Goal: Check status: Check status

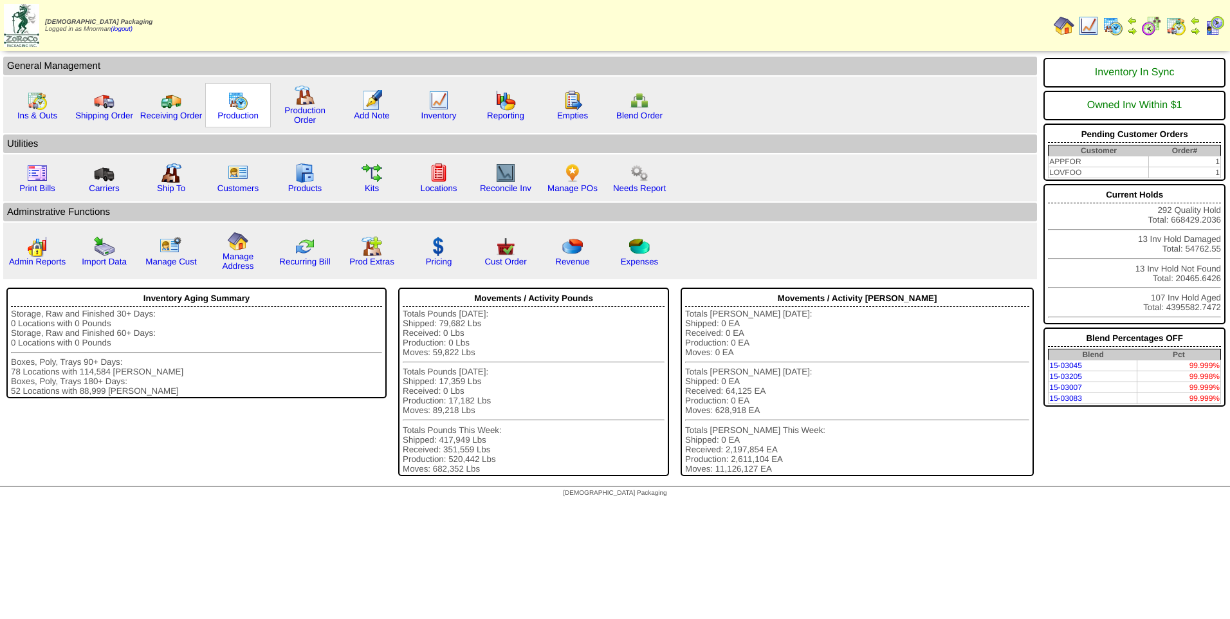
click at [242, 97] on img at bounding box center [238, 100] width 21 height 21
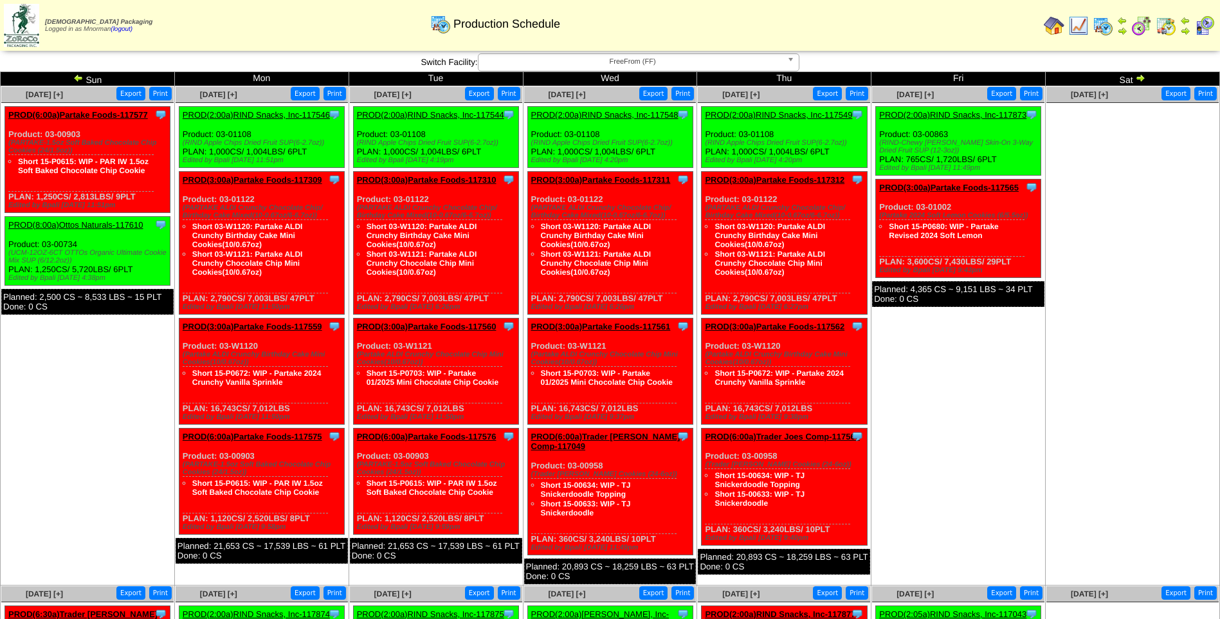
click at [76, 80] on img at bounding box center [78, 78] width 10 height 10
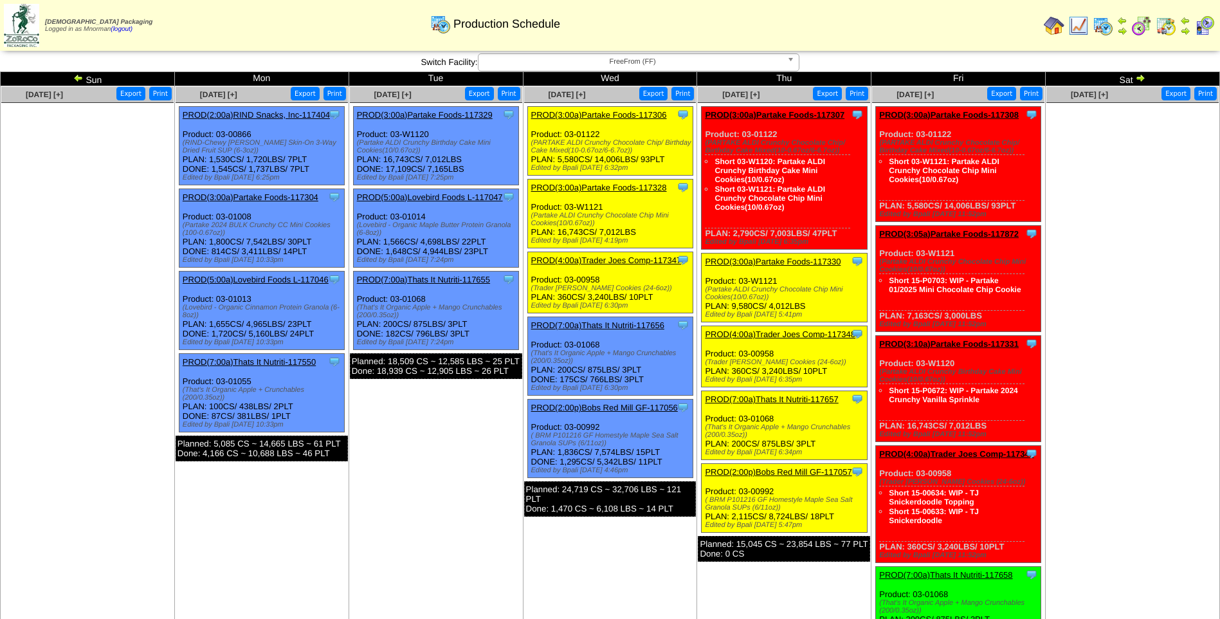
click at [802, 115] on link "PROD(3:00a)Partake Foods-117307" at bounding box center [775, 115] width 140 height 10
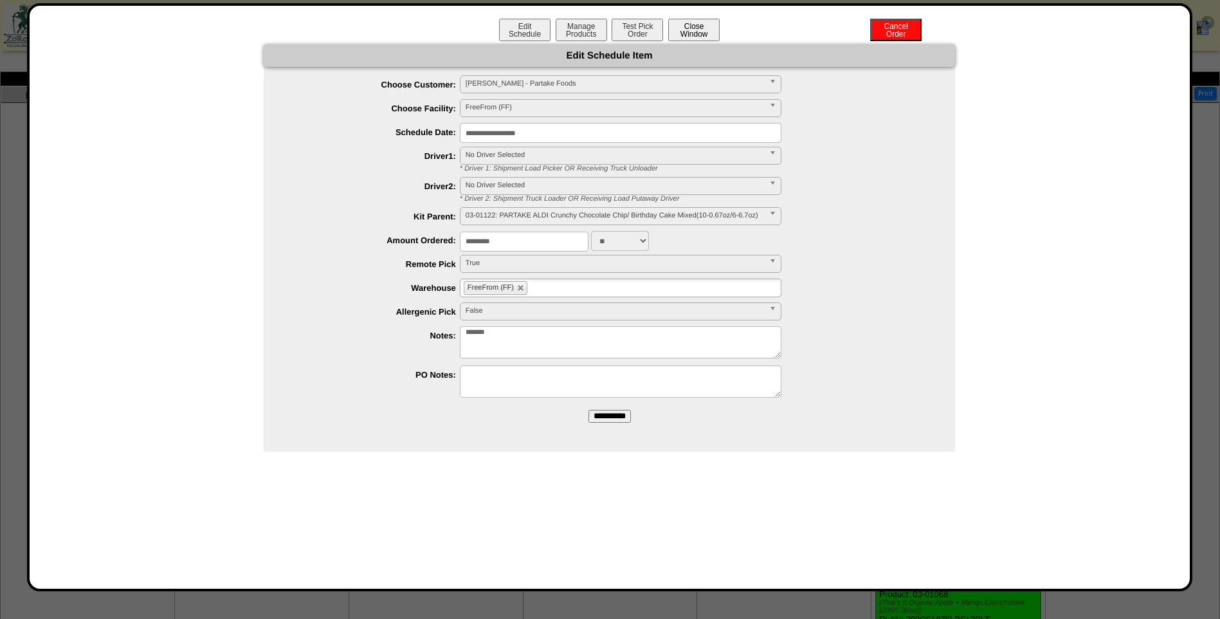
click at [700, 32] on button "Close Window" at bounding box center [693, 30] width 51 height 23
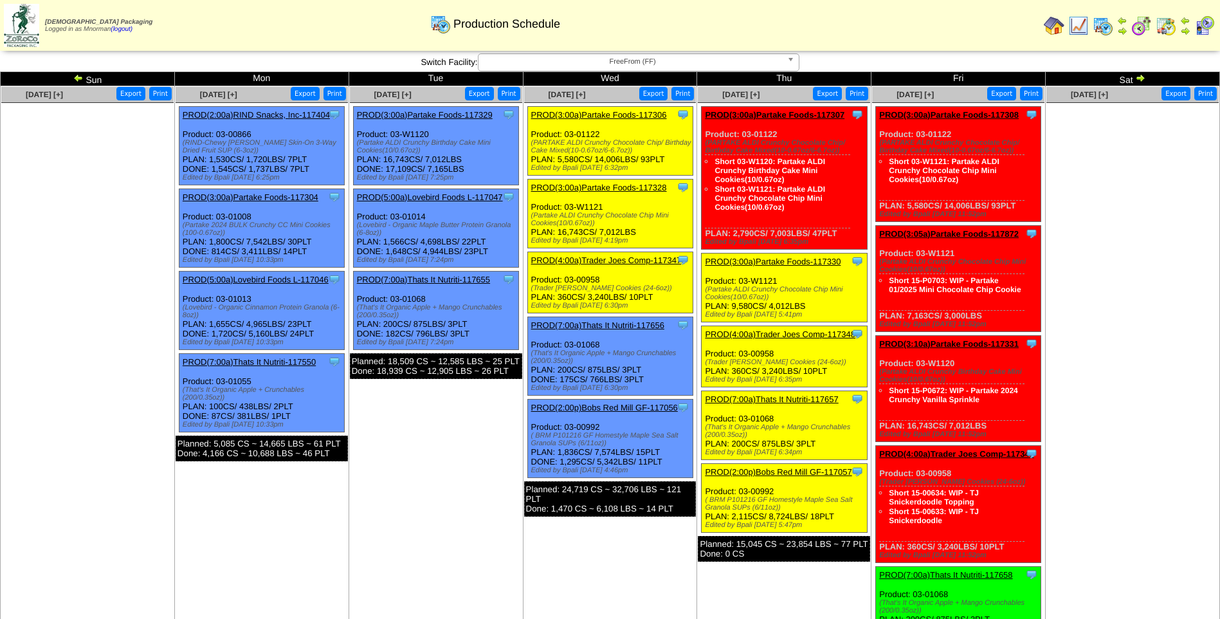
click at [780, 263] on link "PROD(3:00a)Partake Foods-117330" at bounding box center [773, 262] width 136 height 10
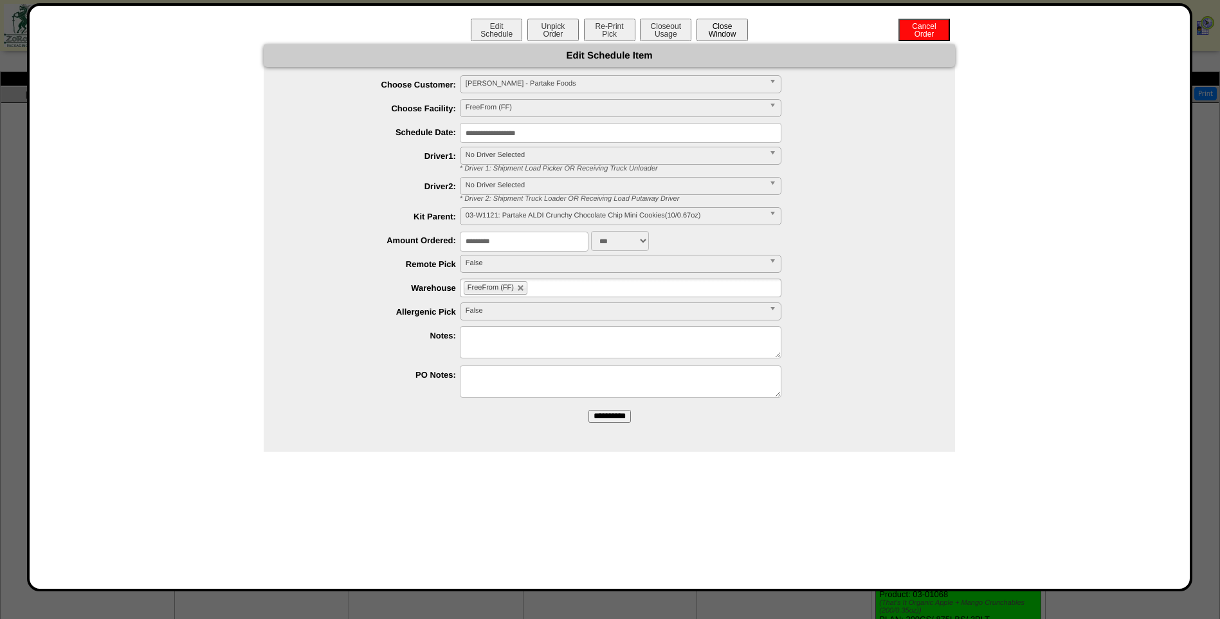
click at [733, 35] on button "Close Window" at bounding box center [722, 30] width 51 height 23
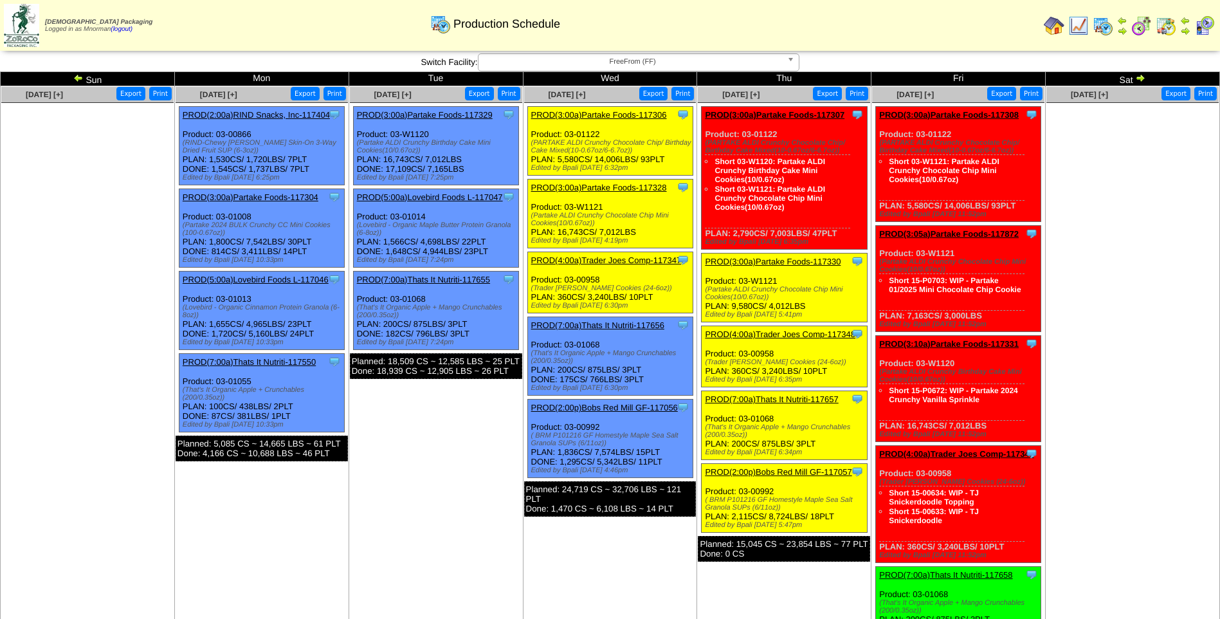
click at [797, 260] on link "PROD(3:00a)Partake Foods-117330" at bounding box center [773, 262] width 136 height 10
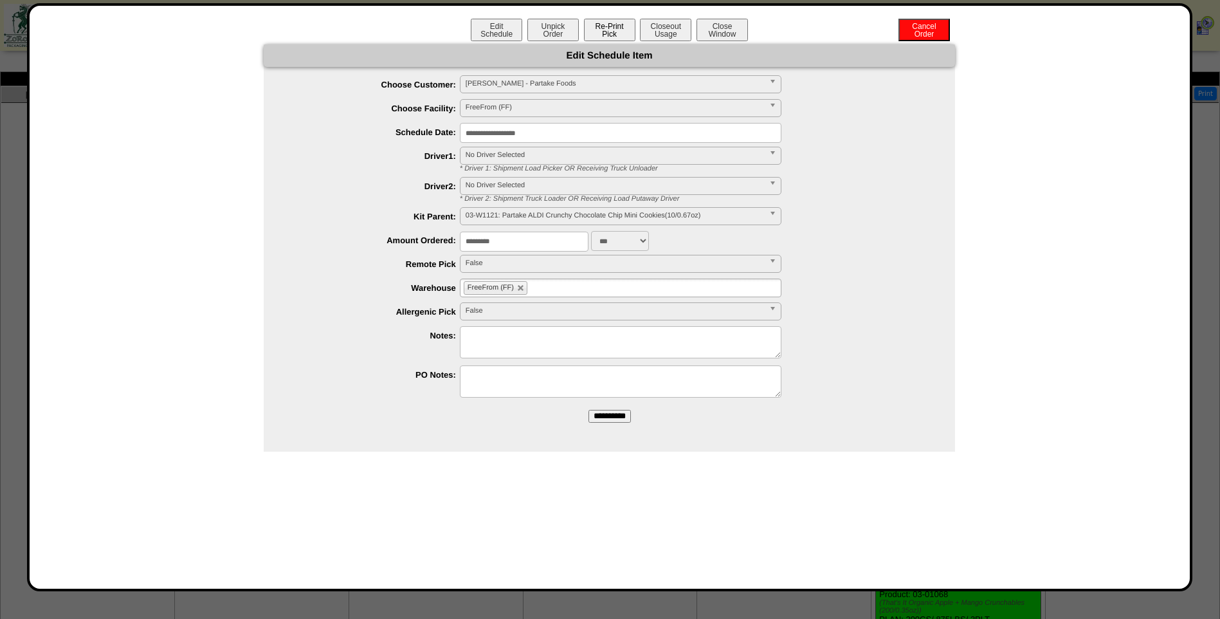
click at [618, 30] on button "Re-Print Pick" at bounding box center [609, 30] width 51 height 23
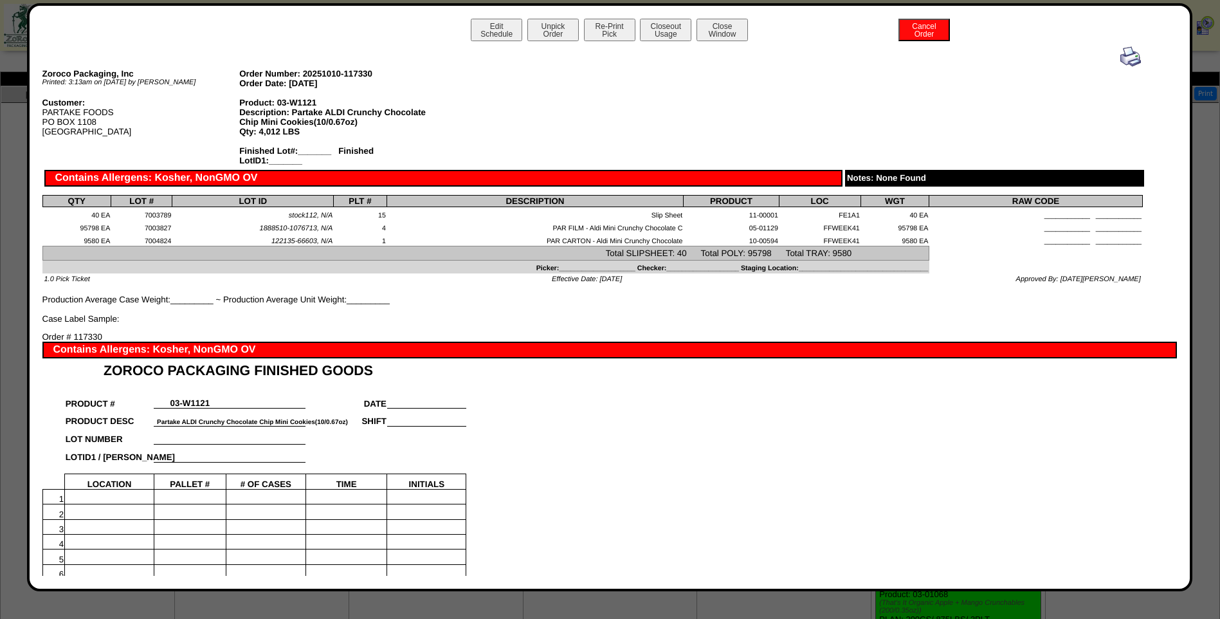
click at [1121, 63] on img at bounding box center [1131, 56] width 21 height 21
